Goal: Task Accomplishment & Management: Manage account settings

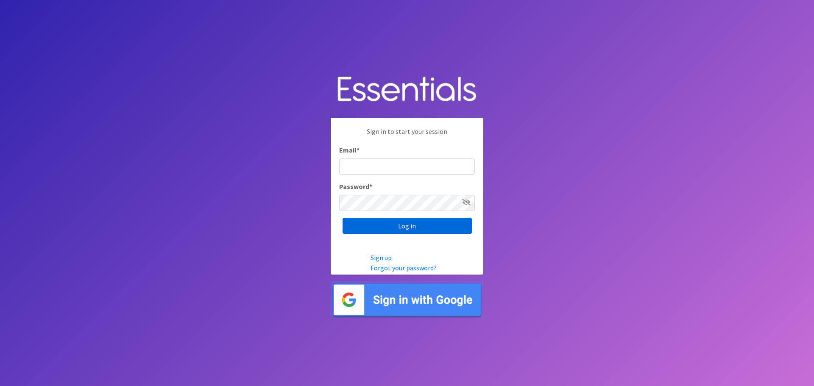
type input "heatherl@sylviassisters.org"
click at [378, 224] on input "Log in" at bounding box center [407, 226] width 129 height 16
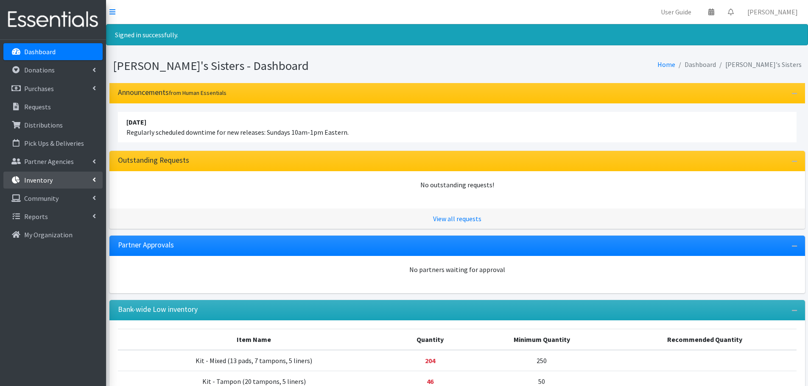
click at [92, 183] on link "Inventory" at bounding box center [52, 180] width 99 height 17
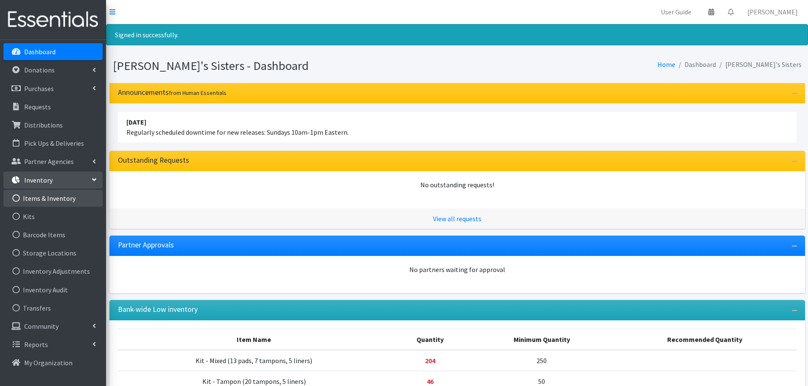
click at [78, 198] on link "Items & Inventory" at bounding box center [52, 198] width 99 height 17
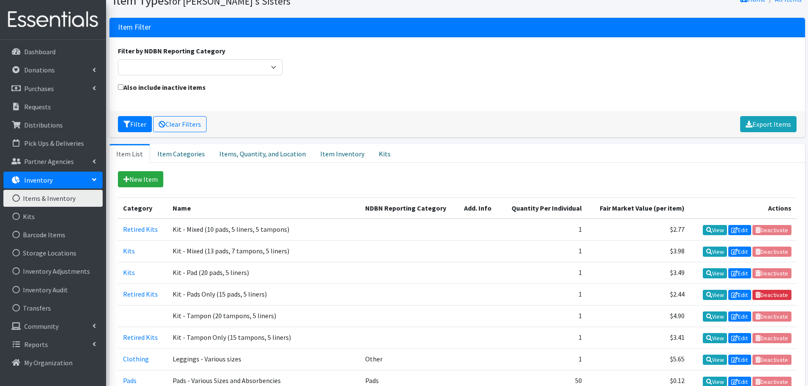
scroll to position [36, 0]
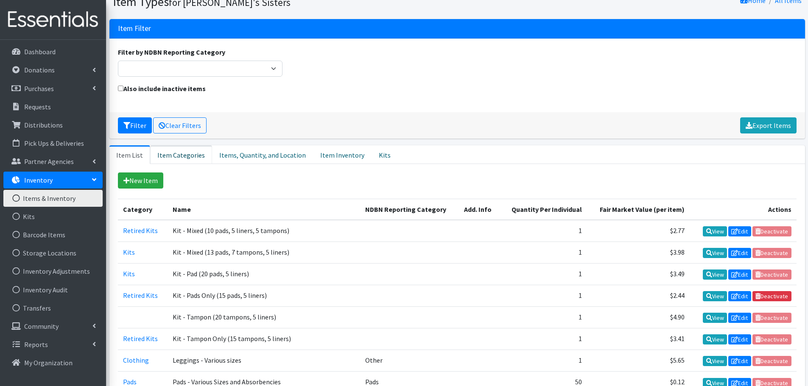
click at [169, 159] on link "Item Categories" at bounding box center [181, 154] width 62 height 19
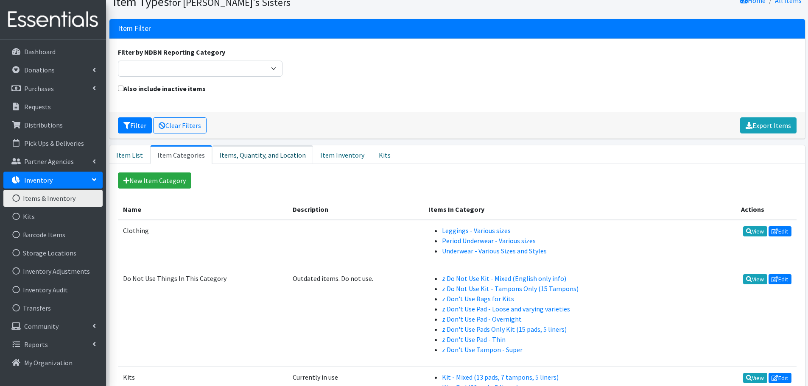
click at [270, 153] on link "Items, Quantity, and Location" at bounding box center [262, 154] width 101 height 19
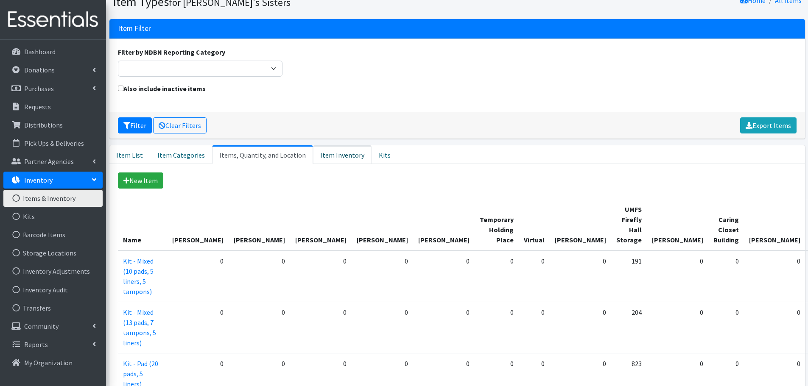
click at [329, 159] on link "Item Inventory" at bounding box center [342, 154] width 59 height 19
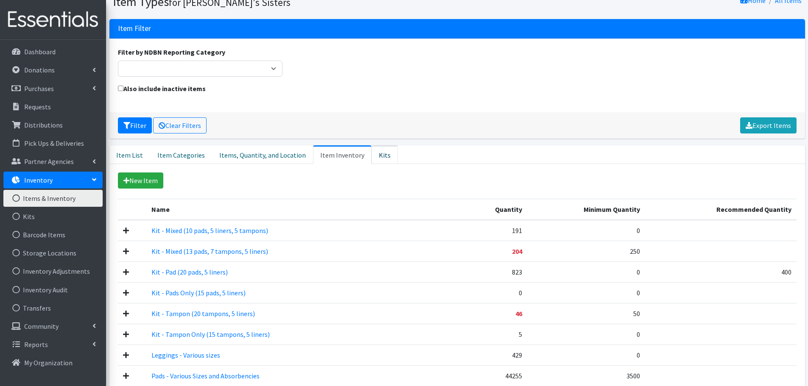
click at [382, 157] on link "Kits" at bounding box center [384, 154] width 26 height 19
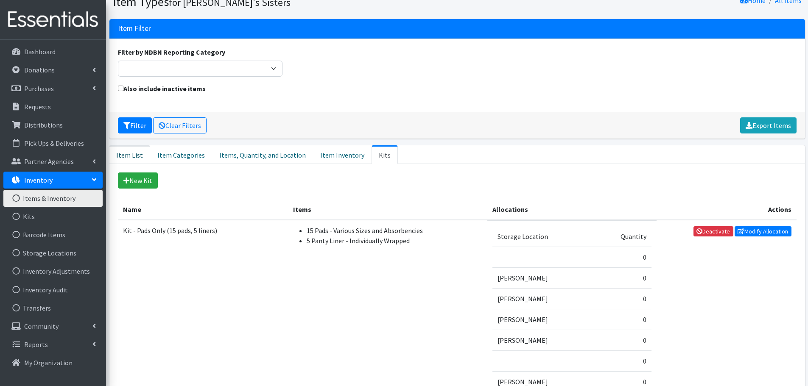
click at [136, 154] on link "Item List" at bounding box center [129, 154] width 41 height 19
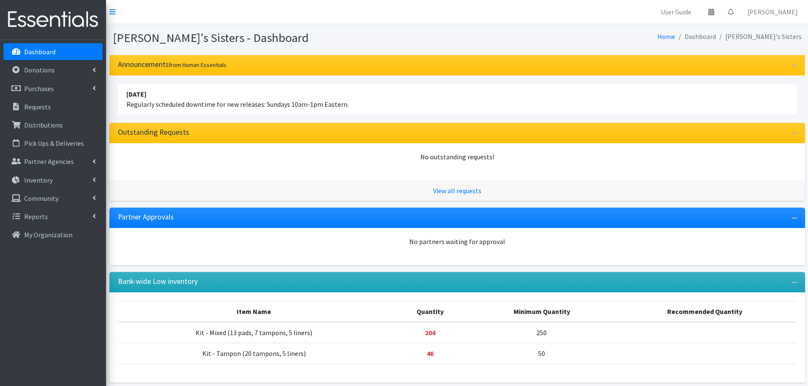
click at [60, 25] on img at bounding box center [52, 20] width 99 height 28
click at [768, 10] on link "Heather Lennon" at bounding box center [772, 11] width 64 height 17
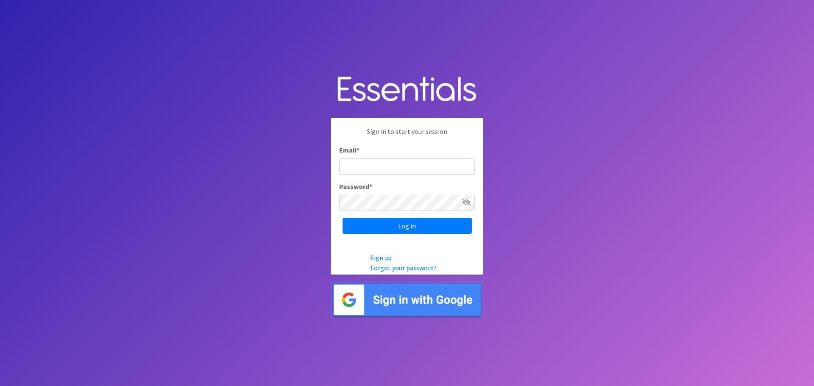
type input "[EMAIL_ADDRESS][DOMAIN_NAME]"
click at [458, 90] on img at bounding box center [407, 90] width 153 height 44
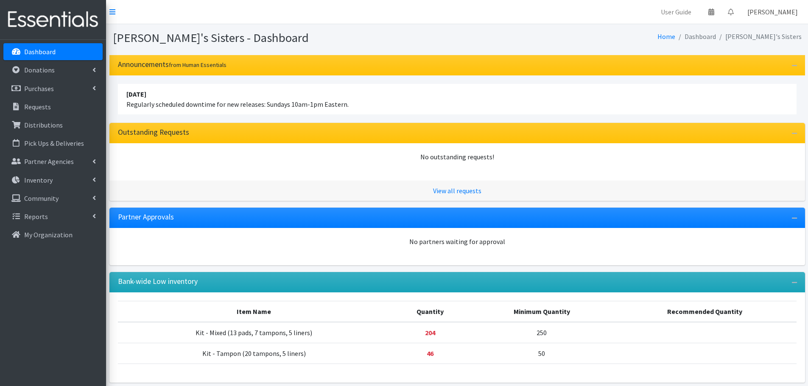
click at [777, 12] on link "[PERSON_NAME]" at bounding box center [772, 11] width 64 height 17
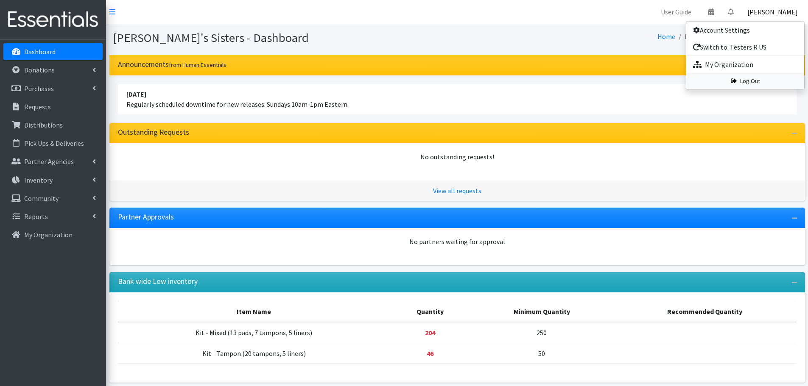
click at [743, 84] on link "Log Out" at bounding box center [745, 81] width 118 height 16
